Goal: Task Accomplishment & Management: Manage account settings

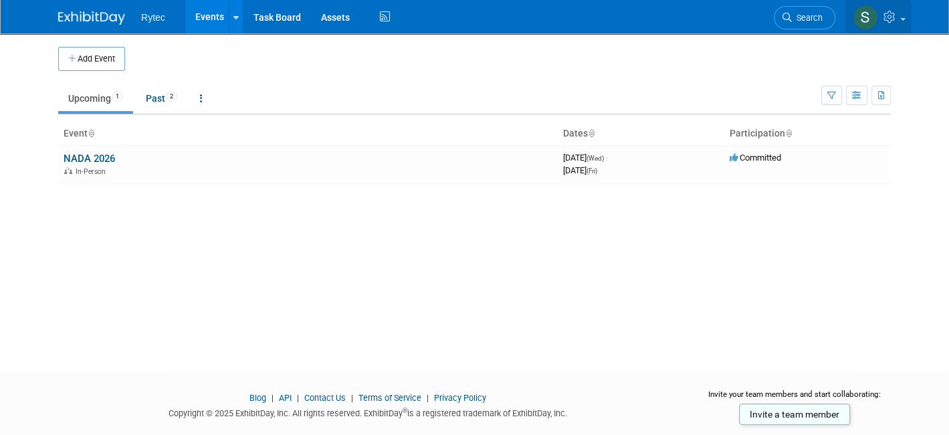
click at [898, 18] on icon at bounding box center [891, 17] width 15 height 12
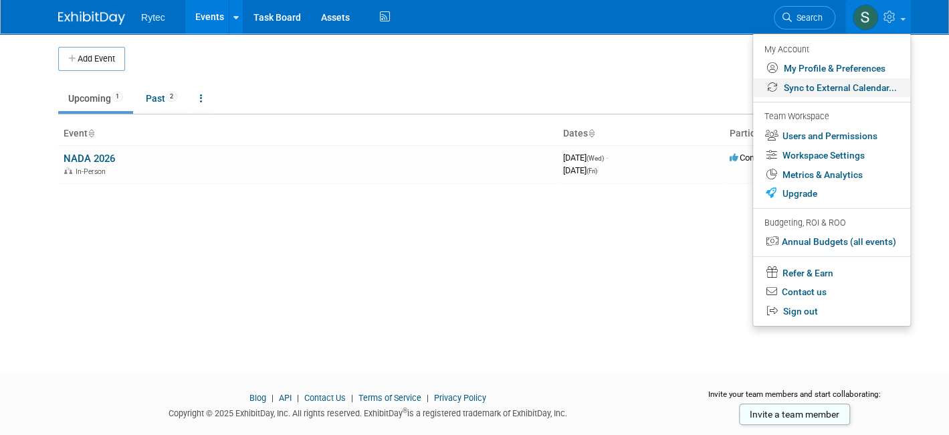
click at [834, 86] on link "Sync to External Calendar..." at bounding box center [831, 87] width 157 height 19
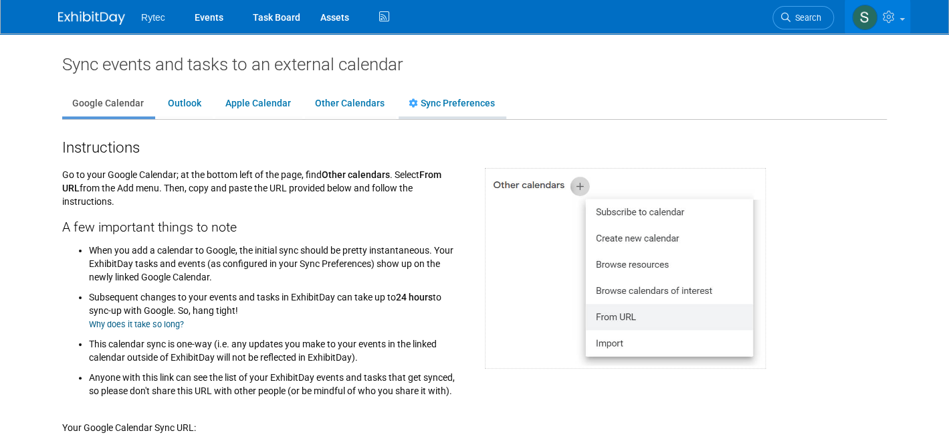
click at [416, 96] on link "Sync Preferences" at bounding box center [452, 103] width 106 height 25
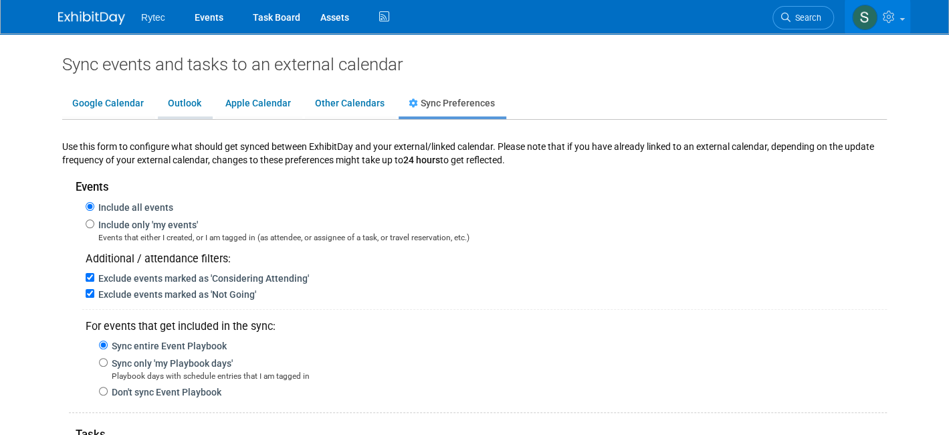
click at [177, 100] on link "Outlook" at bounding box center [185, 103] width 54 height 25
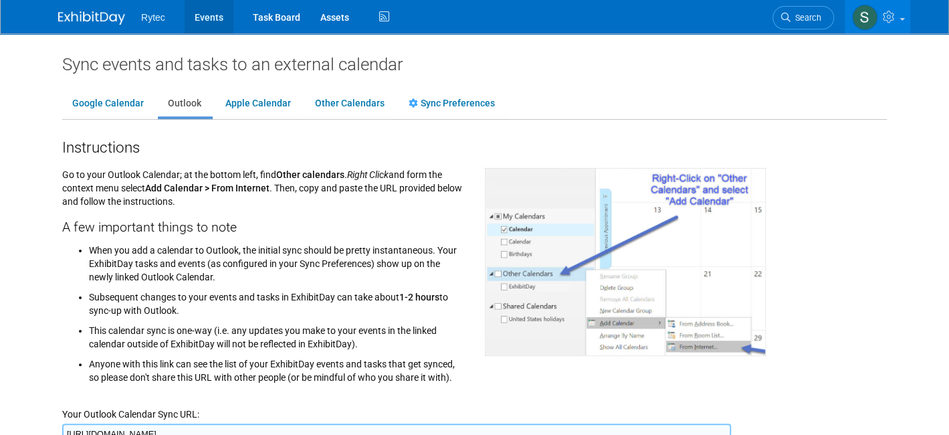
click at [205, 17] on link "Events" at bounding box center [209, 16] width 49 height 33
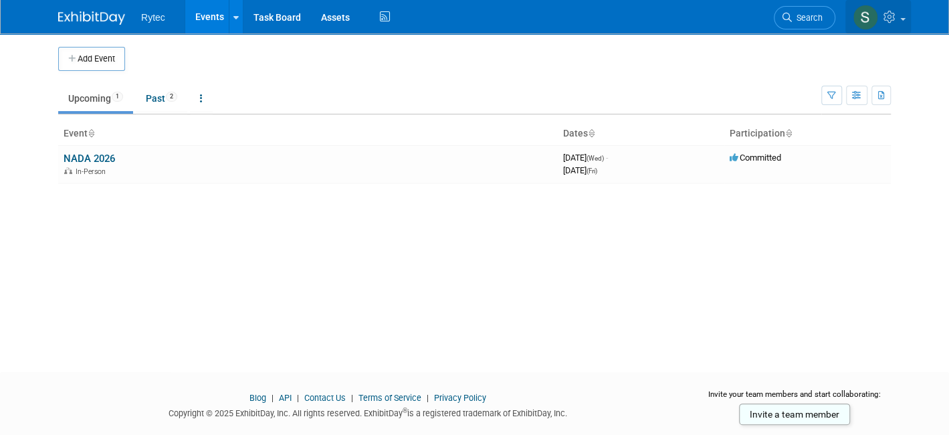
click at [898, 15] on icon at bounding box center [891, 17] width 15 height 12
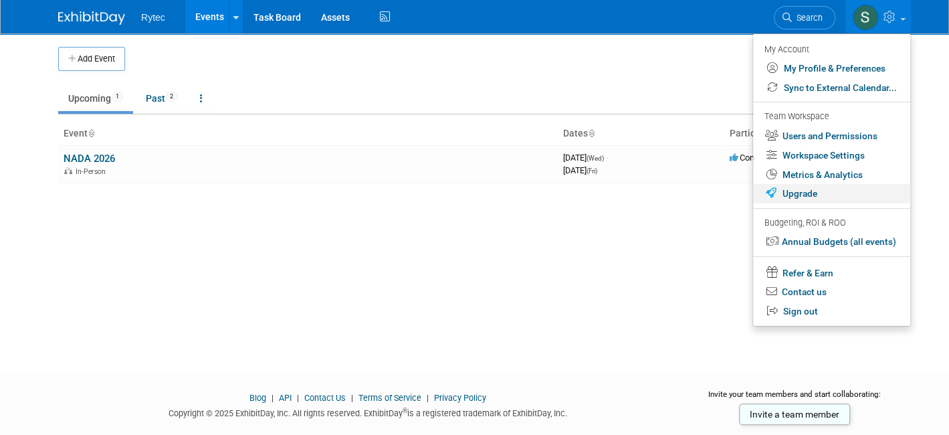
click at [817, 191] on link "Upgrade" at bounding box center [831, 193] width 157 height 19
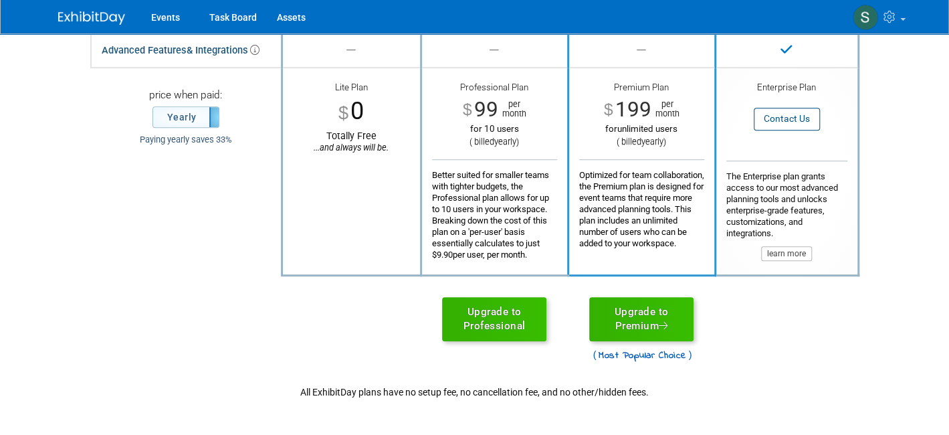
scroll to position [401, 0]
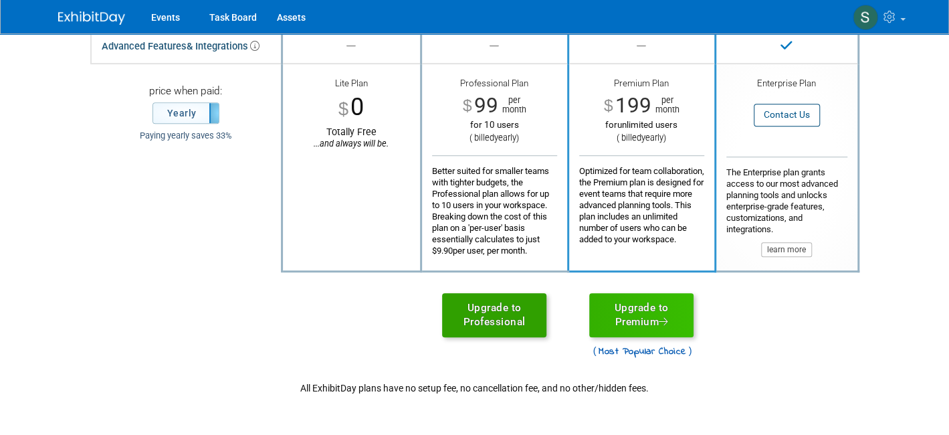
click at [480, 312] on link "Upgrade to Professional" at bounding box center [494, 315] width 104 height 44
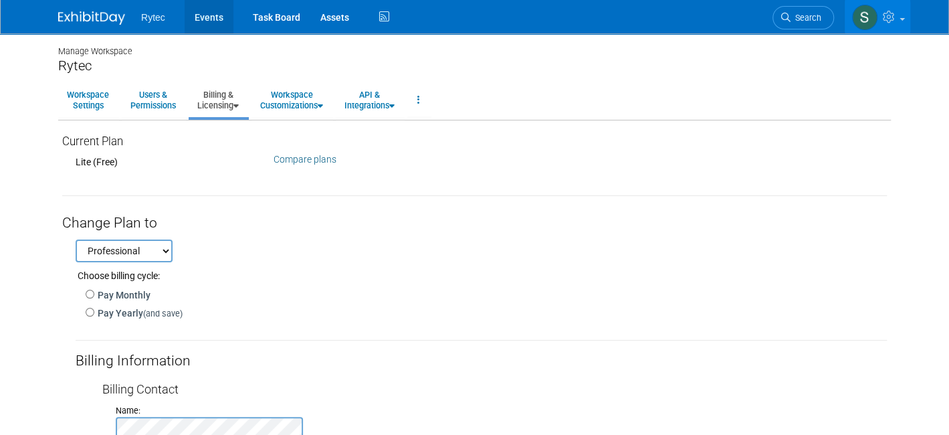
click at [199, 19] on link "Events" at bounding box center [209, 16] width 49 height 33
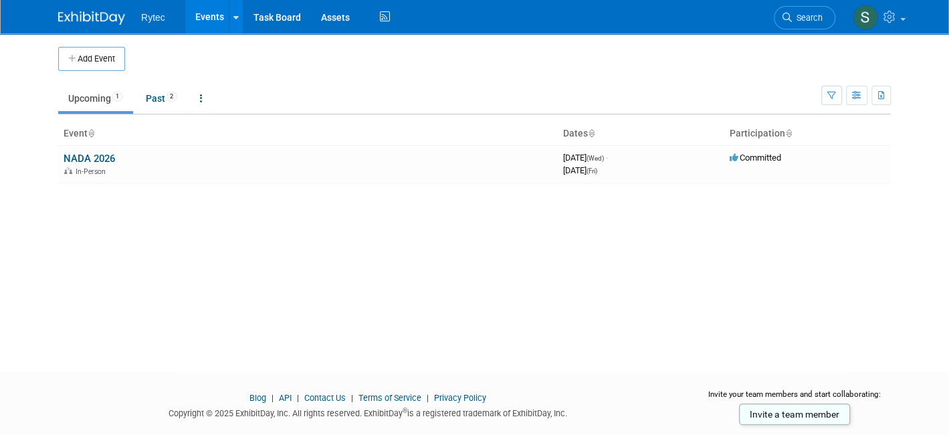
drag, startPoint x: 595, startPoint y: 298, endPoint x: 615, endPoint y: 353, distance: 58.6
drag, startPoint x: 615, startPoint y: 353, endPoint x: 493, endPoint y: 375, distance: 124.4
click at [486, 363] on body "Rytec Events Add Event Bulk Upload Events Shareable Event Boards Recently Viewe…" at bounding box center [474, 217] width 949 height 435
click at [324, 155] on td "NADA 2026 In-Person" at bounding box center [308, 164] width 500 height 38
click at [318, 17] on link "Assets" at bounding box center [335, 16] width 49 height 33
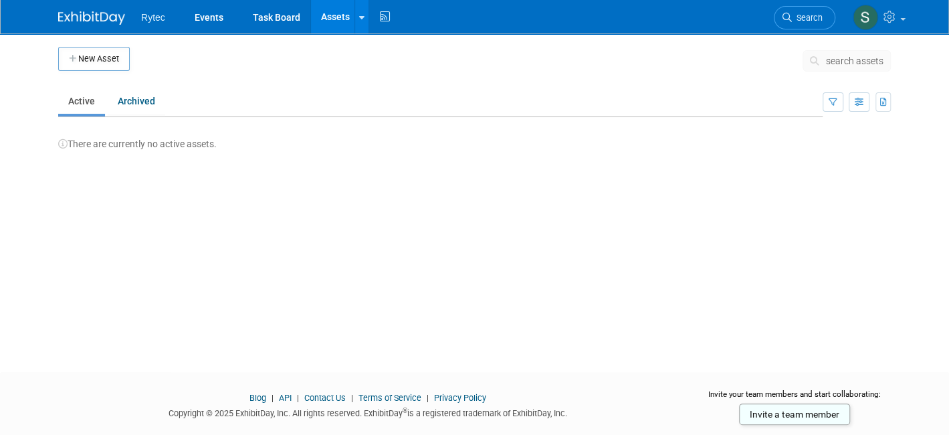
click at [326, 16] on link "Assets" at bounding box center [335, 16] width 49 height 33
click at [359, 15] on icon at bounding box center [361, 17] width 5 height 9
